Goal: Find specific page/section: Find specific page/section

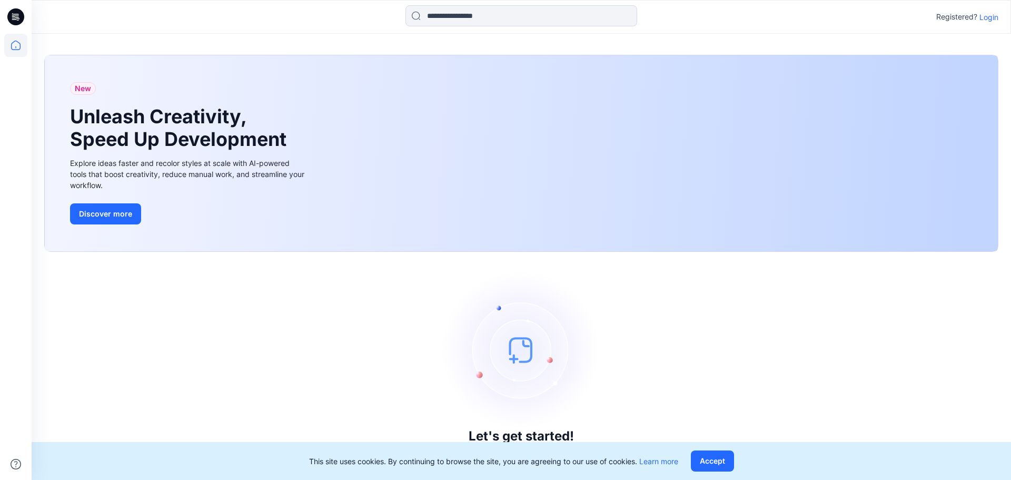
click at [987, 16] on p "Login" at bounding box center [988, 17] width 19 height 11
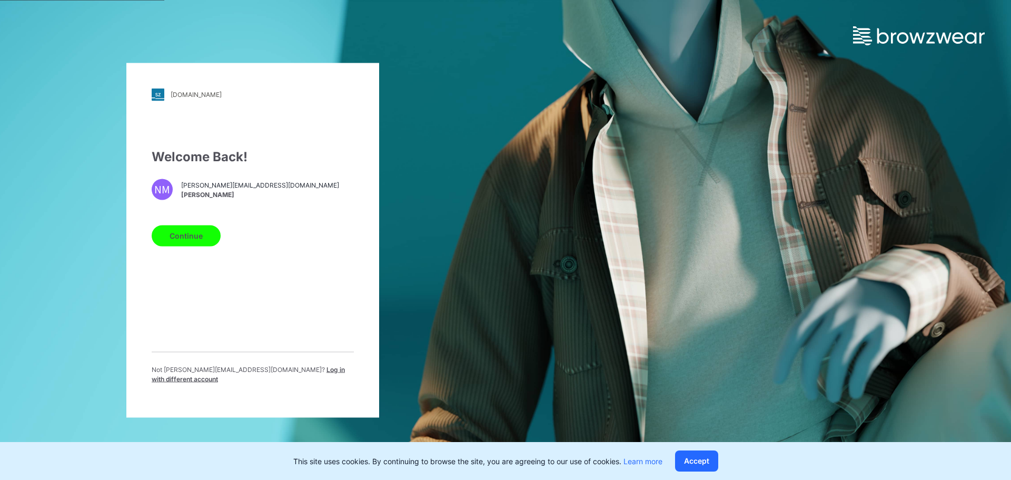
click at [187, 244] on button "Continue" at bounding box center [186, 235] width 69 height 21
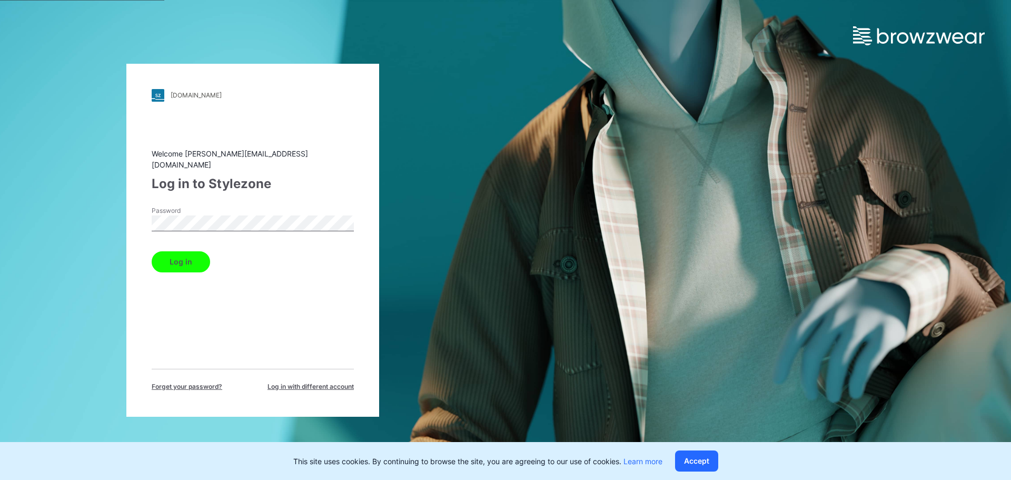
click at [205, 260] on button "Log in" at bounding box center [181, 261] width 58 height 21
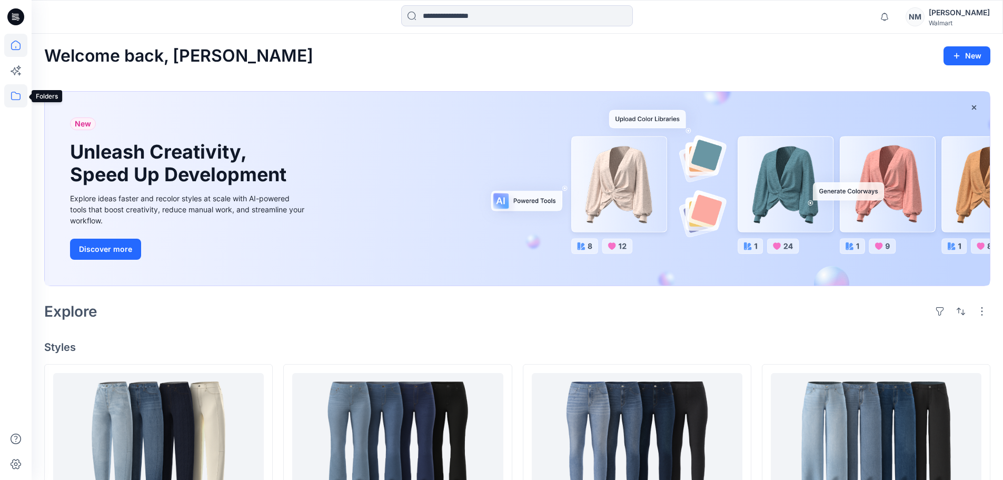
click at [7, 90] on icon at bounding box center [15, 95] width 23 height 23
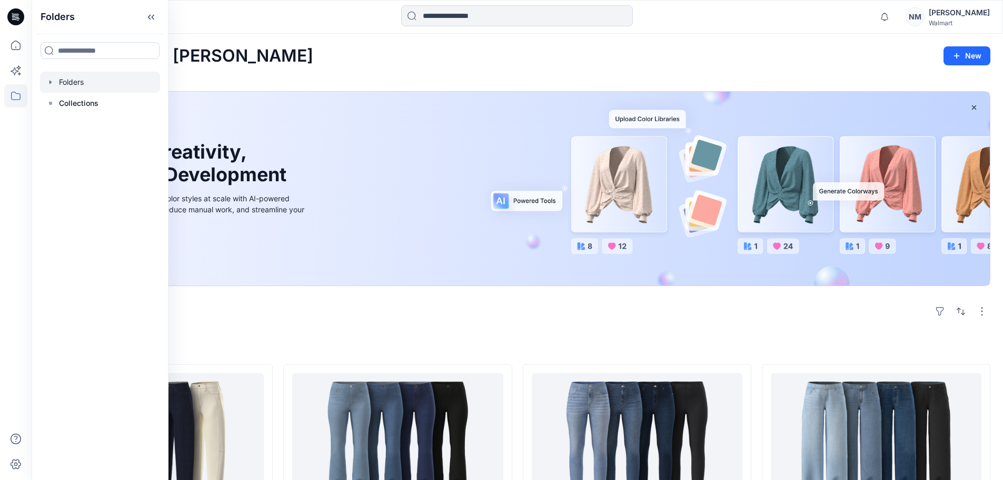
click at [69, 79] on div at bounding box center [100, 82] width 120 height 21
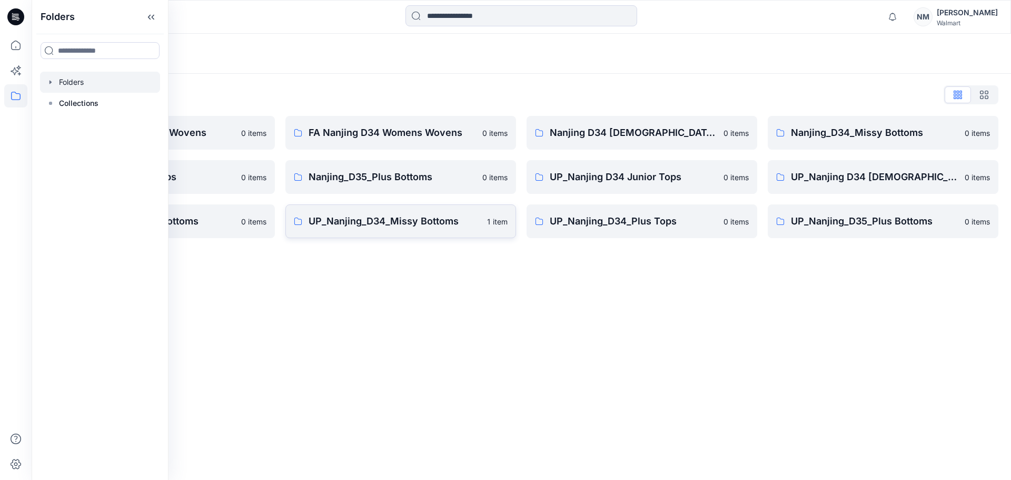
click at [377, 233] on link "UP_Nanjing_D34_Missy Bottoms 1 item" at bounding box center [400, 221] width 231 height 34
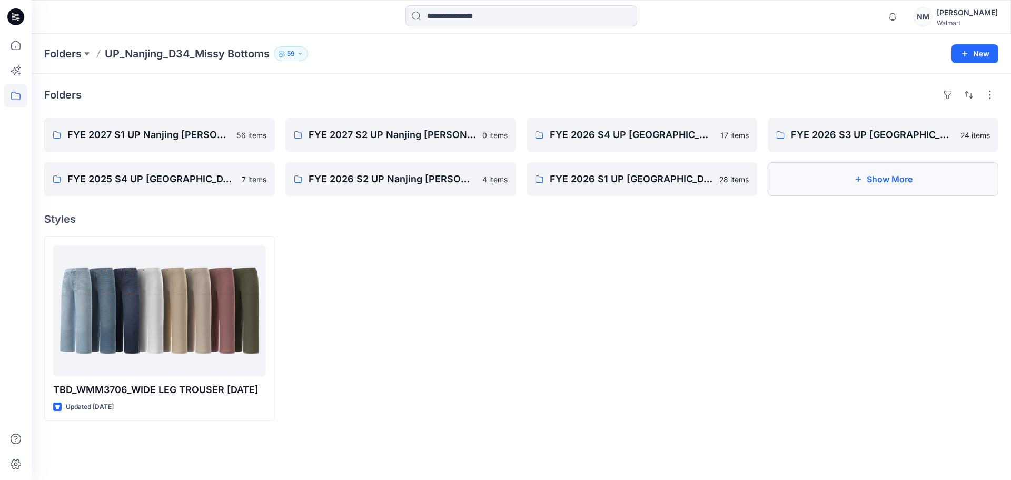
click at [895, 177] on button "Show More" at bounding box center [882, 179] width 231 height 34
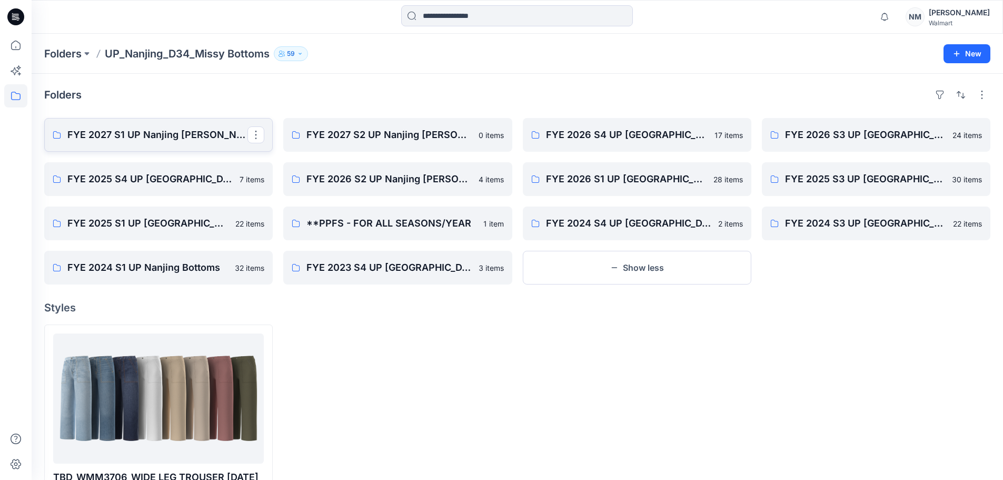
click at [169, 127] on p "FYE 2027 S1 UP Nanjing [PERSON_NAME]" at bounding box center [157, 134] width 180 height 15
click at [370, 133] on p "FYE 2027 S2 UP Nanjing [PERSON_NAME]" at bounding box center [396, 134] width 180 height 15
click at [178, 138] on p "FYE 2027 S1 UP Nanjing [PERSON_NAME]" at bounding box center [157, 134] width 180 height 15
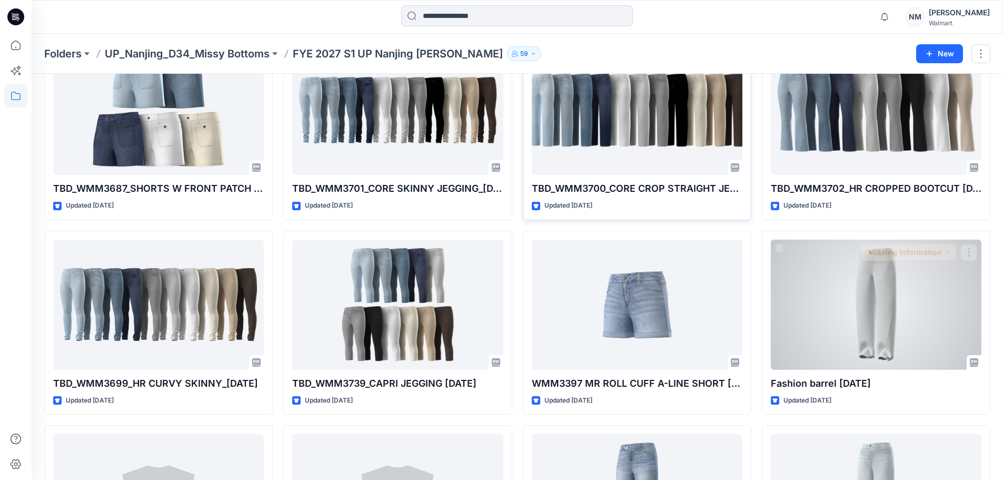
scroll to position [1782, 0]
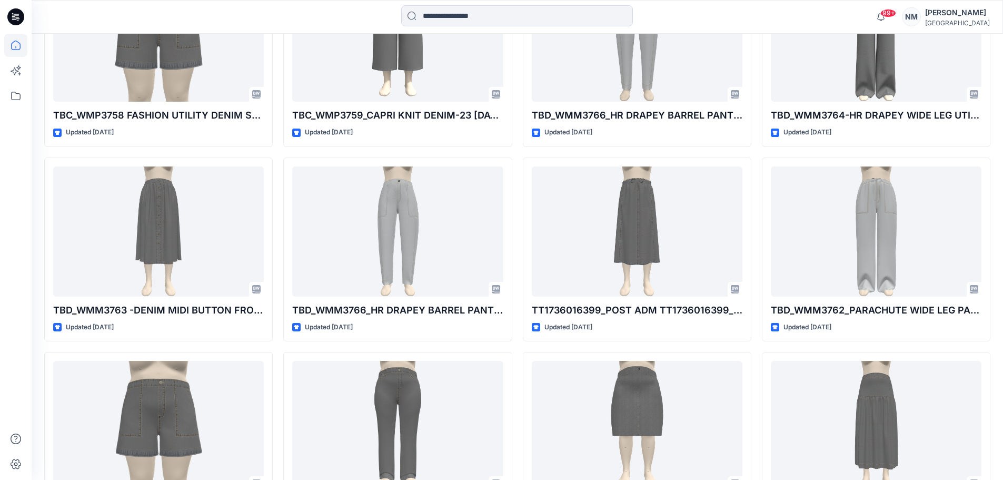
scroll to position [1034, 0]
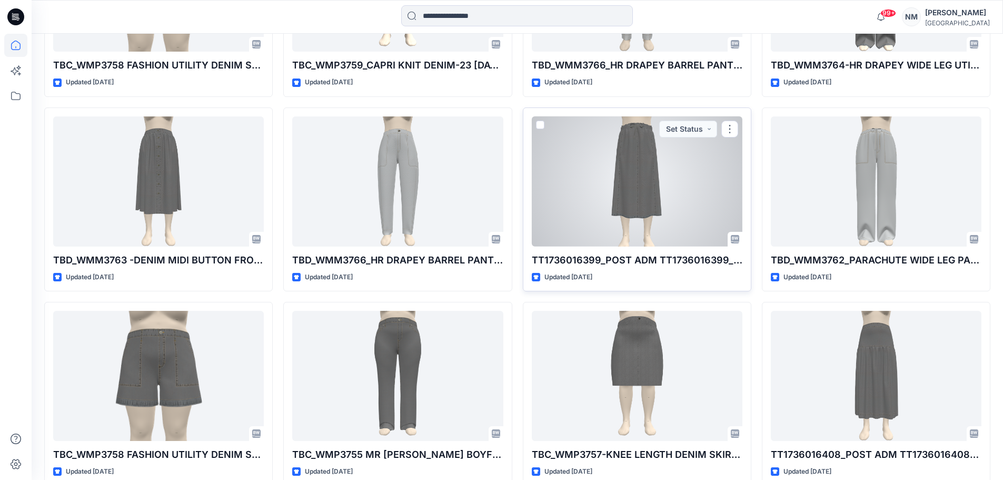
click at [626, 176] on div at bounding box center [637, 181] width 211 height 130
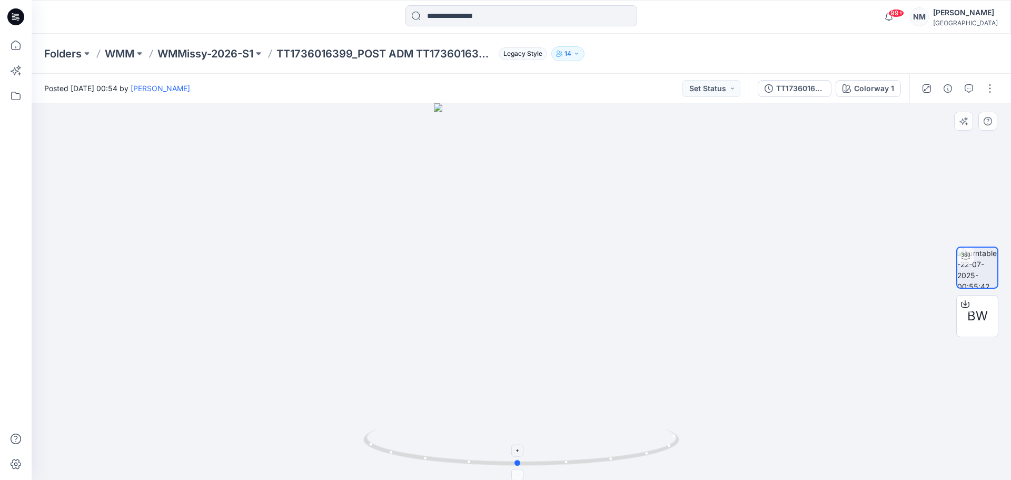
drag, startPoint x: 523, startPoint y: 466, endPoint x: 519, endPoint y: 441, distance: 25.0
click at [519, 441] on icon at bounding box center [522, 447] width 318 height 39
drag, startPoint x: 517, startPoint y: 465, endPoint x: 382, endPoint y: 441, distance: 137.9
click at [382, 441] on icon at bounding box center [522, 447] width 318 height 39
drag, startPoint x: 387, startPoint y: 450, endPoint x: 445, endPoint y: 444, distance: 58.2
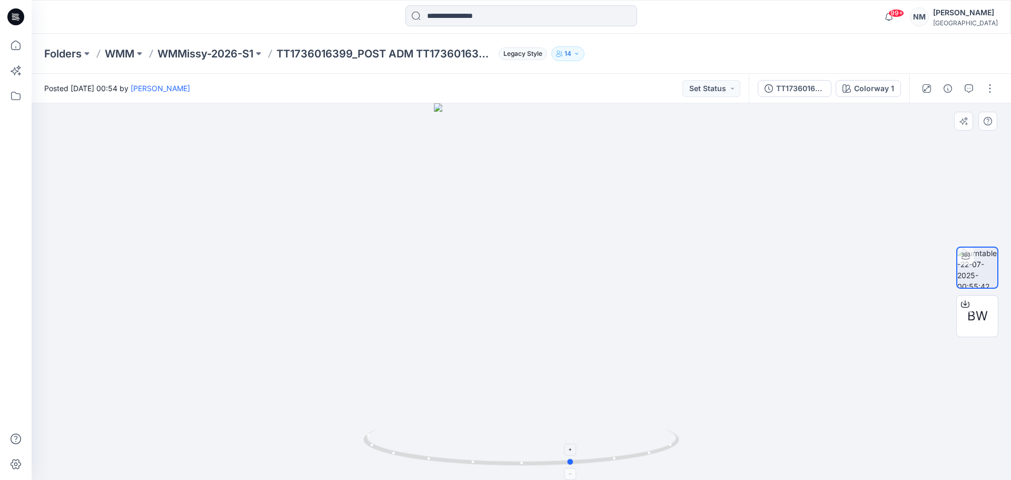
click at [455, 445] on icon at bounding box center [522, 447] width 318 height 39
drag, startPoint x: 521, startPoint y: 465, endPoint x: 642, endPoint y: 445, distance: 122.7
click at [642, 445] on icon at bounding box center [522, 447] width 318 height 39
drag, startPoint x: 644, startPoint y: 458, endPoint x: 682, endPoint y: 438, distance: 42.9
click at [682, 438] on div at bounding box center [521, 291] width 979 height 376
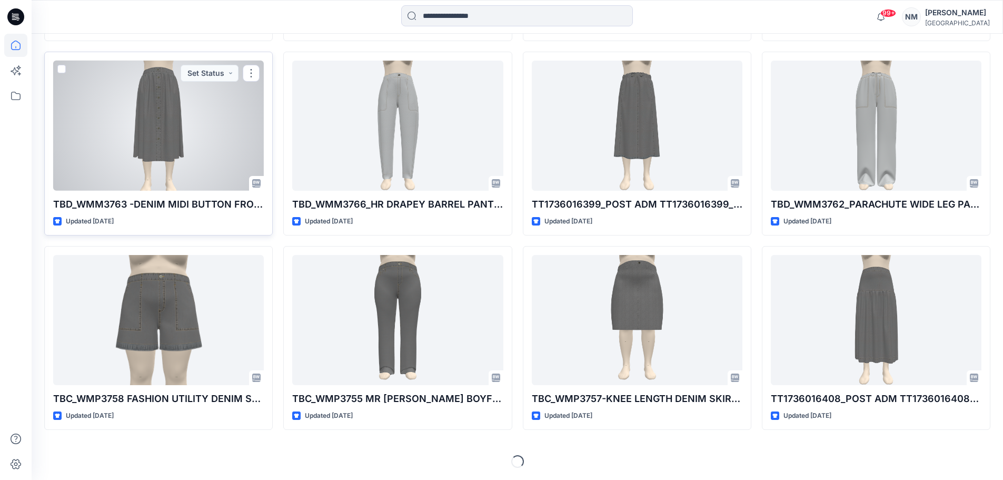
scroll to position [1090, 0]
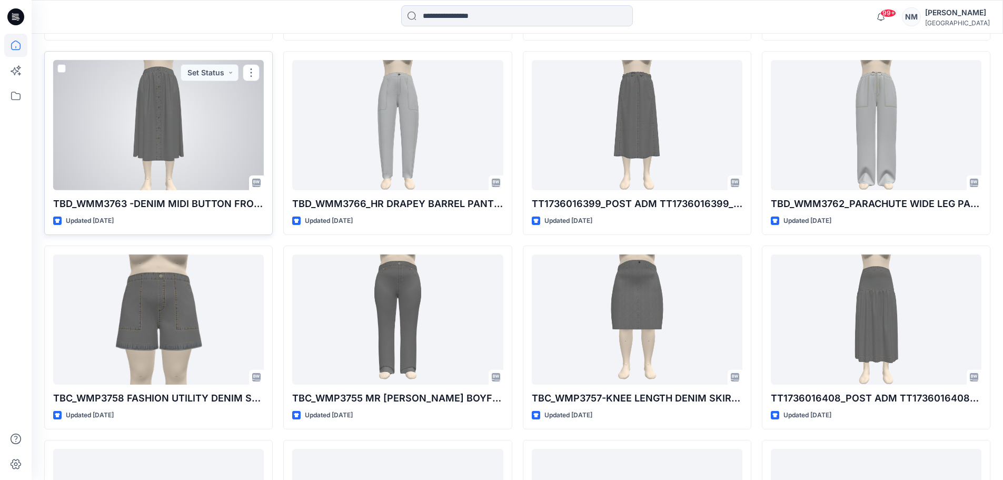
click at [159, 137] on div at bounding box center [158, 125] width 211 height 130
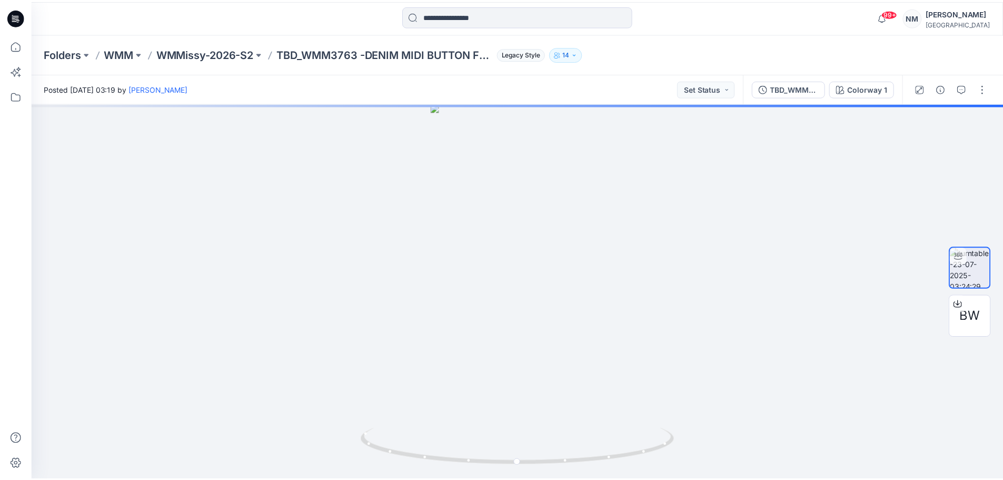
scroll to position [1090, 0]
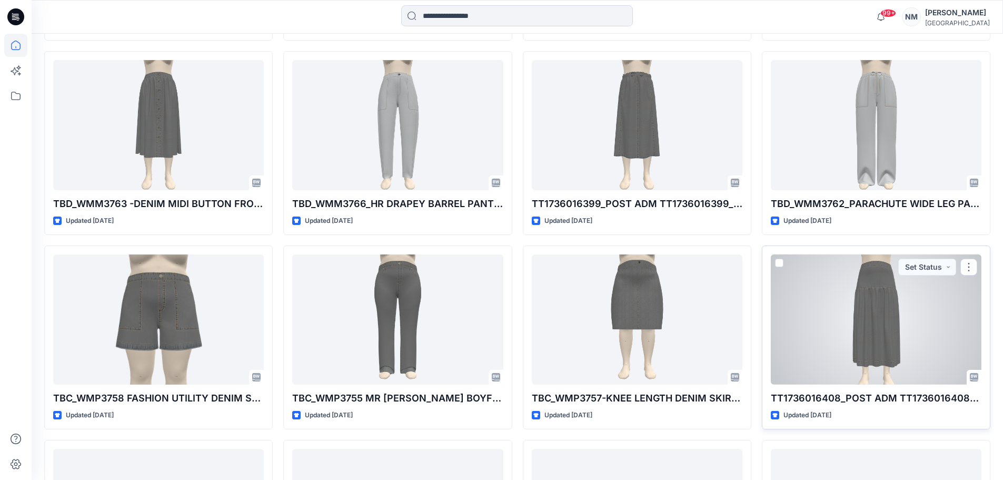
click at [864, 314] on div at bounding box center [876, 319] width 211 height 130
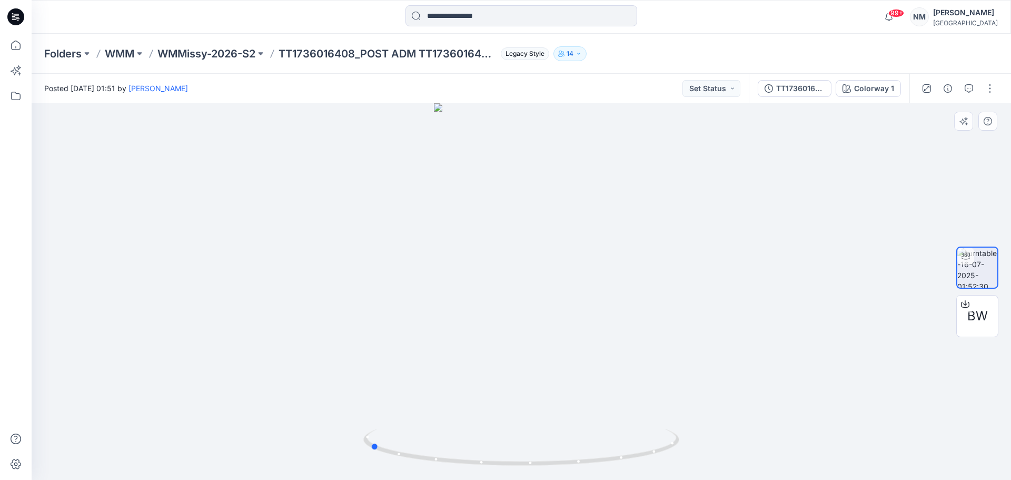
drag, startPoint x: 522, startPoint y: 465, endPoint x: 686, endPoint y: 446, distance: 165.3
click at [686, 446] on div at bounding box center [521, 291] width 979 height 376
drag, startPoint x: 374, startPoint y: 447, endPoint x: 570, endPoint y: 428, distance: 197.2
click at [570, 428] on icon at bounding box center [522, 447] width 318 height 39
drag, startPoint x: 567, startPoint y: 463, endPoint x: 635, endPoint y: 453, distance: 69.2
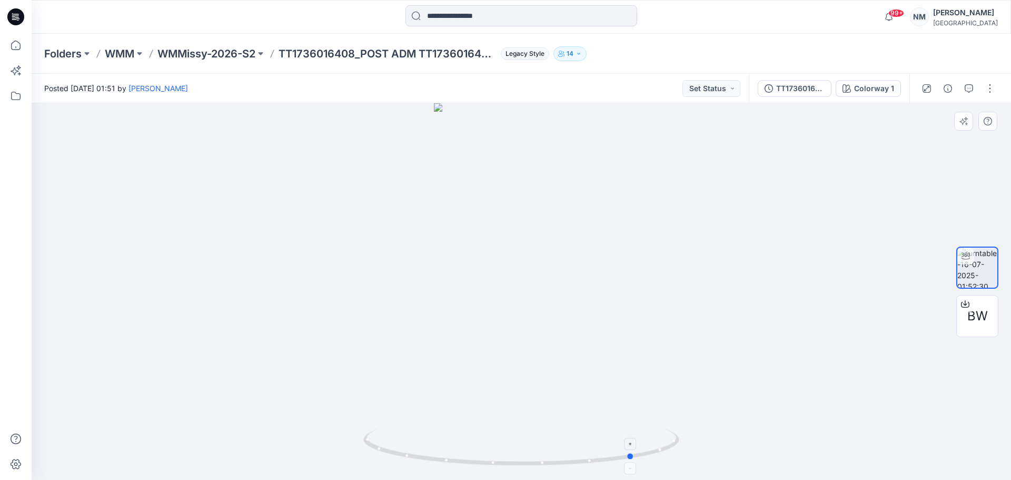
click at [635, 453] on icon at bounding box center [522, 447] width 318 height 39
drag, startPoint x: 631, startPoint y: 456, endPoint x: 699, endPoint y: 449, distance: 68.8
click at [699, 449] on div at bounding box center [521, 291] width 979 height 376
